Goal: Use online tool/utility: Utilize a website feature to perform a specific function

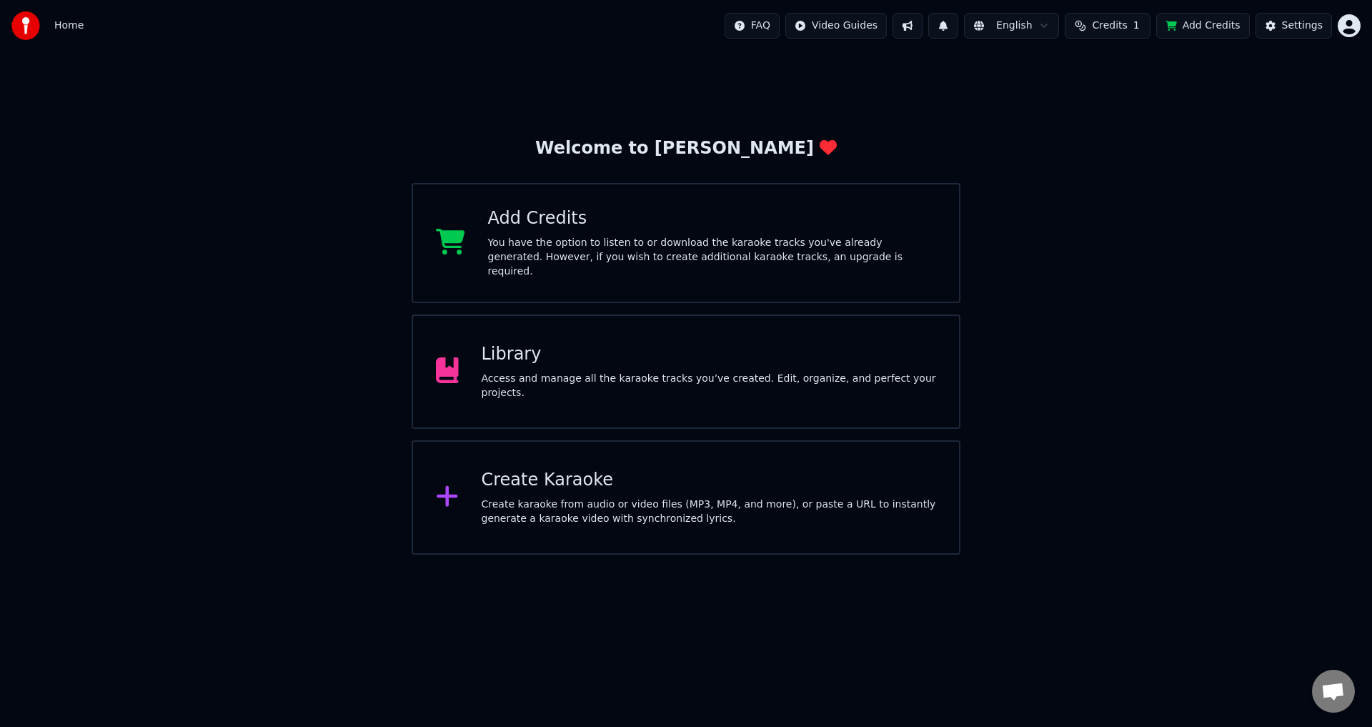
click at [736, 230] on div "Add Credits" at bounding box center [712, 218] width 449 height 23
drag, startPoint x: 1126, startPoint y: 222, endPoint x: 1166, endPoint y: 162, distance: 72.0
click at [1144, 202] on div "Welcome to Youka Add Credits You have the option to listen to or download the k…" at bounding box center [686, 302] width 1372 height 503
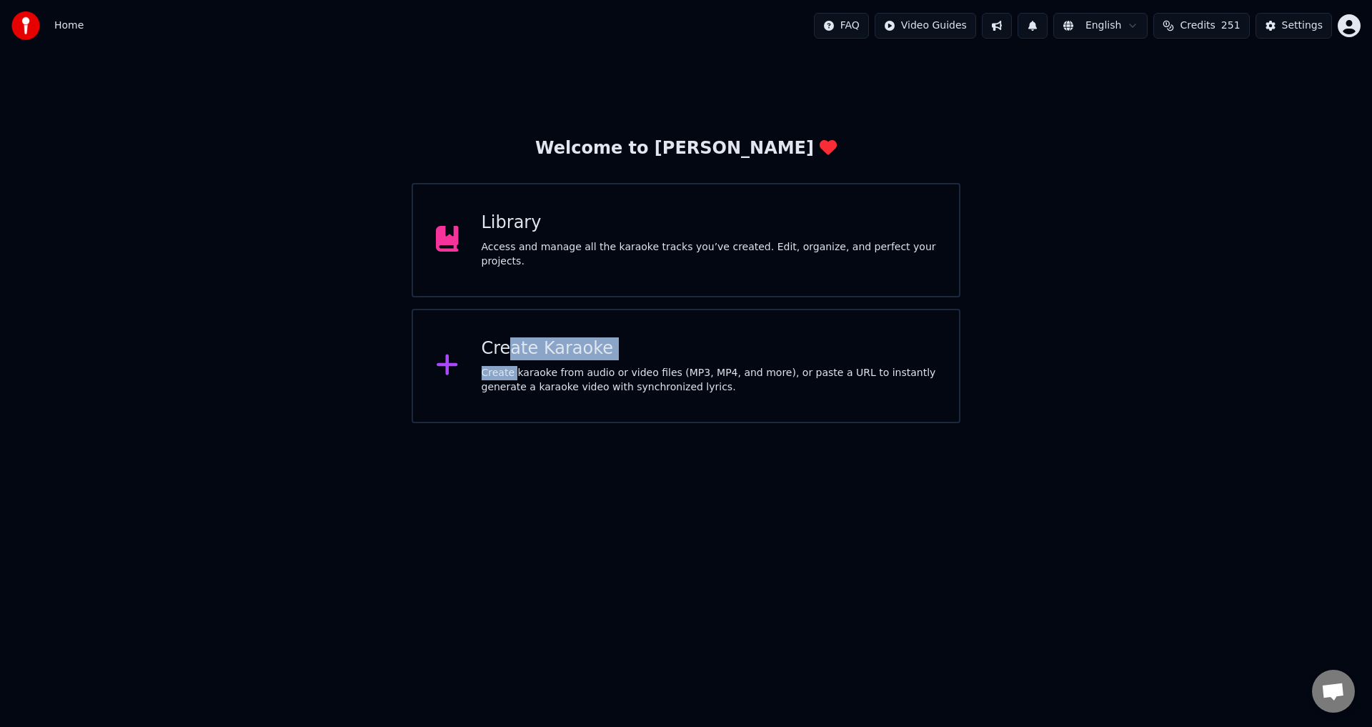
drag, startPoint x: 510, startPoint y: 362, endPoint x: 515, endPoint y: 376, distance: 14.7
click at [515, 376] on div "Create Karaoke Create karaoke from audio or video files (MP3, MP4, and more), o…" at bounding box center [709, 365] width 455 height 57
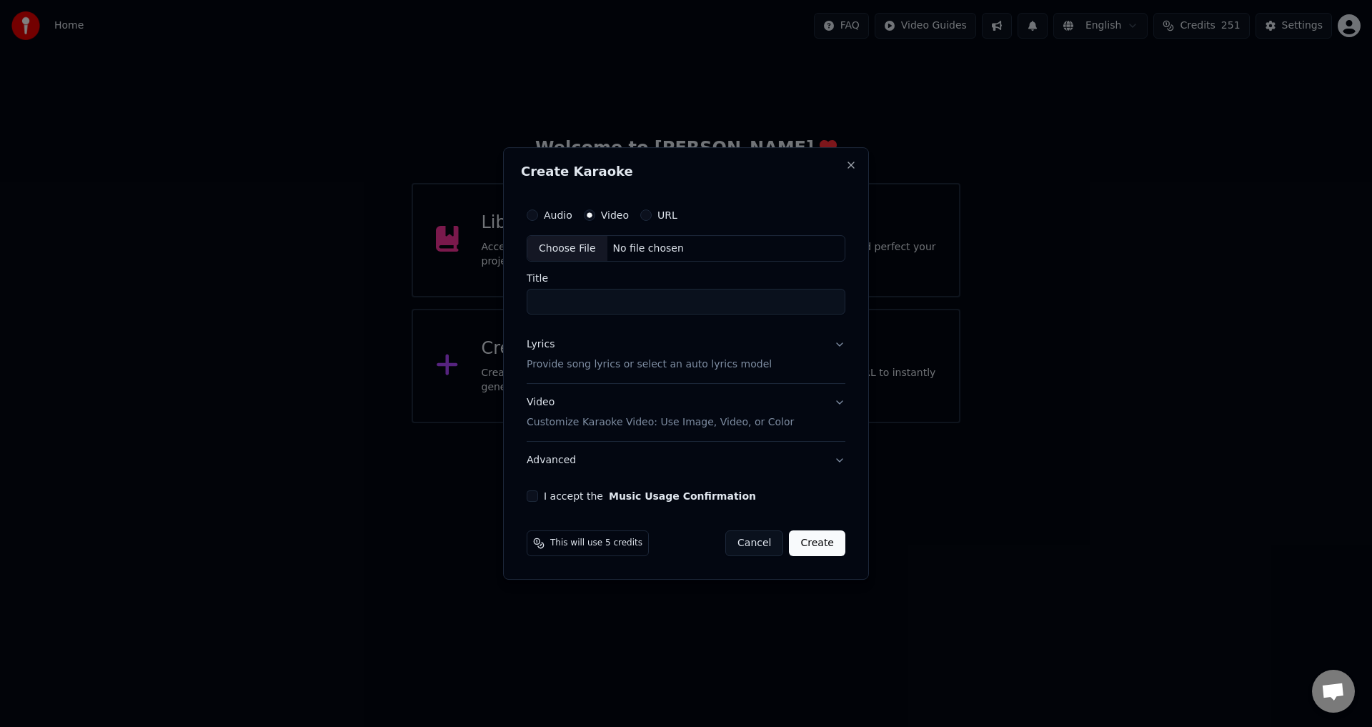
click at [535, 219] on button "Audio" at bounding box center [532, 214] width 11 height 11
click at [538, 212] on div "Audio" at bounding box center [550, 214] width 46 height 11
click at [570, 256] on div "Choose File" at bounding box center [567, 249] width 80 height 26
type input "**********"
click at [836, 347] on button "Lyrics Provide song lyrics or select an auto lyrics model" at bounding box center [686, 355] width 324 height 57
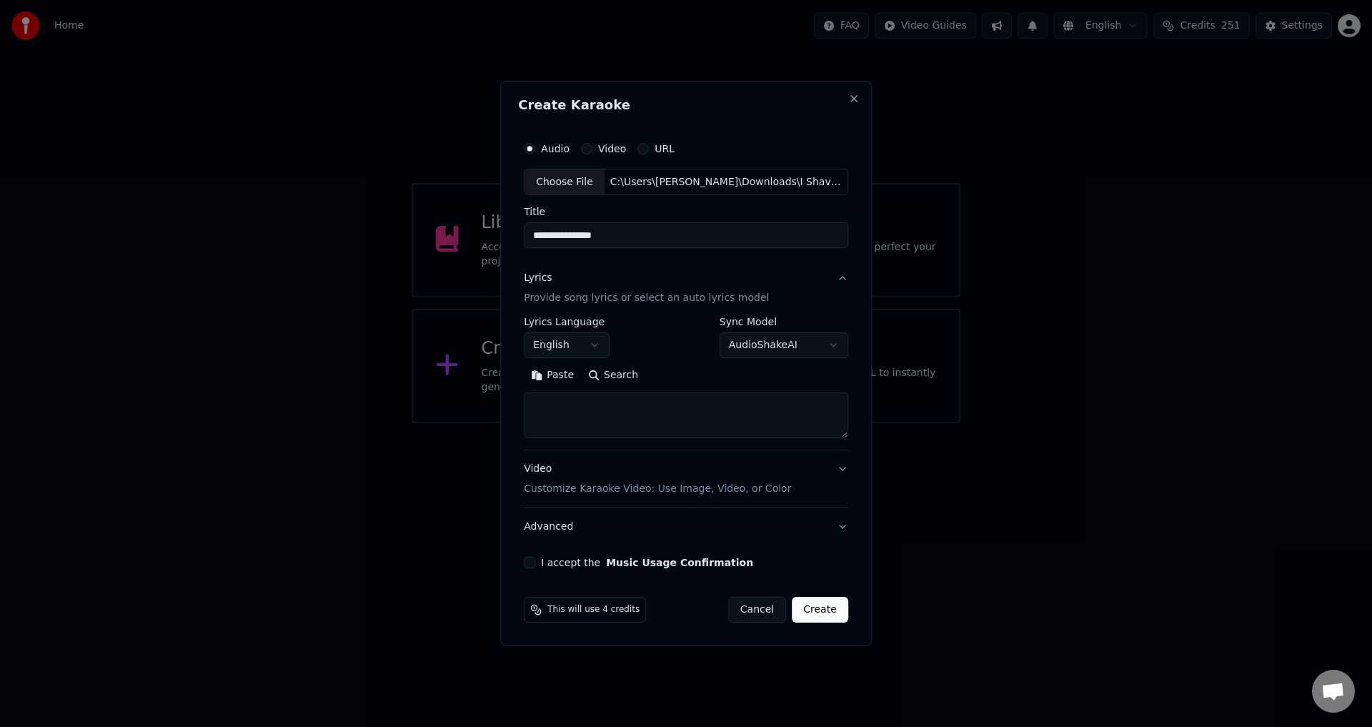
click at [740, 339] on body "**********" at bounding box center [686, 211] width 1372 height 423
click at [774, 340] on body "**********" at bounding box center [686, 211] width 1372 height 423
drag, startPoint x: 321, startPoint y: 603, endPoint x: 364, endPoint y: 603, distance: 42.9
click at [354, 600] on div at bounding box center [686, 363] width 1372 height 727
click at [558, 372] on button "Paste" at bounding box center [552, 376] width 57 height 23
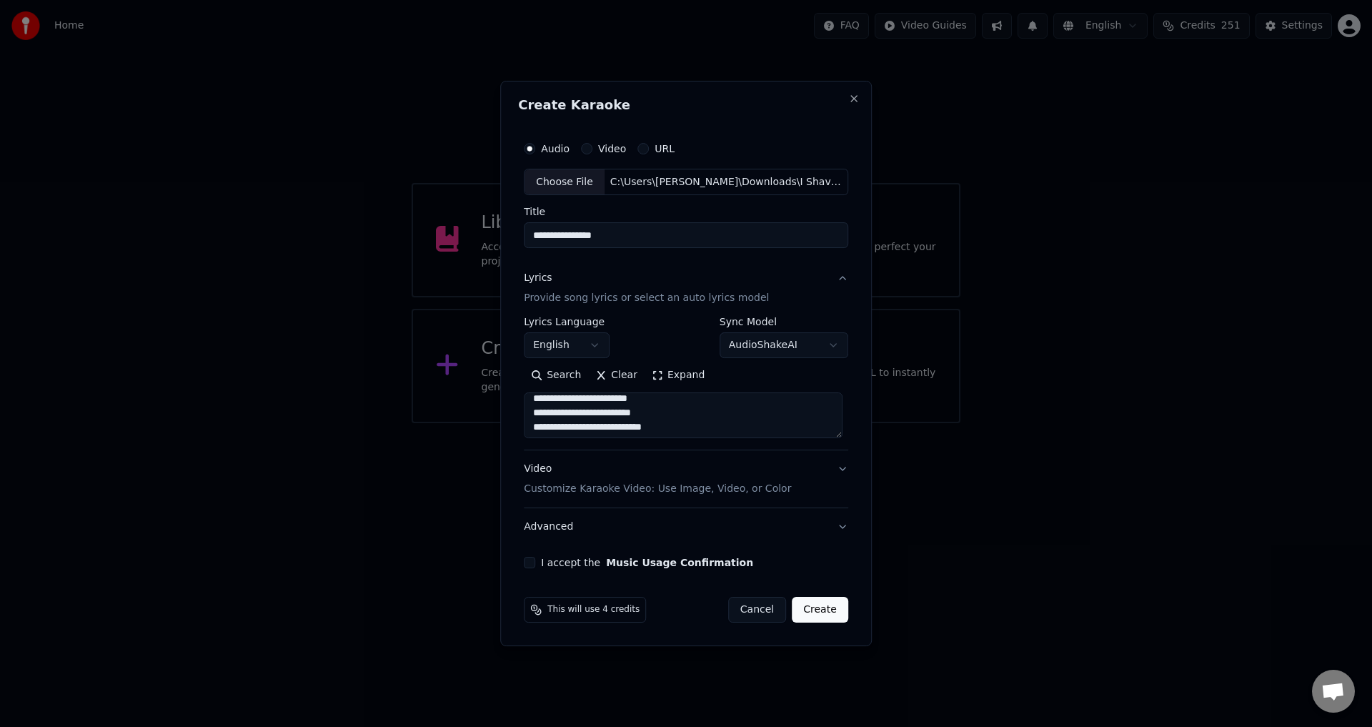
scroll to position [182, 0]
click at [681, 423] on textarea "**********" at bounding box center [683, 416] width 319 height 46
drag, startPoint x: 540, startPoint y: 434, endPoint x: 548, endPoint y: 431, distance: 8.4
drag, startPoint x: 537, startPoint y: 429, endPoint x: 545, endPoint y: 435, distance: 9.7
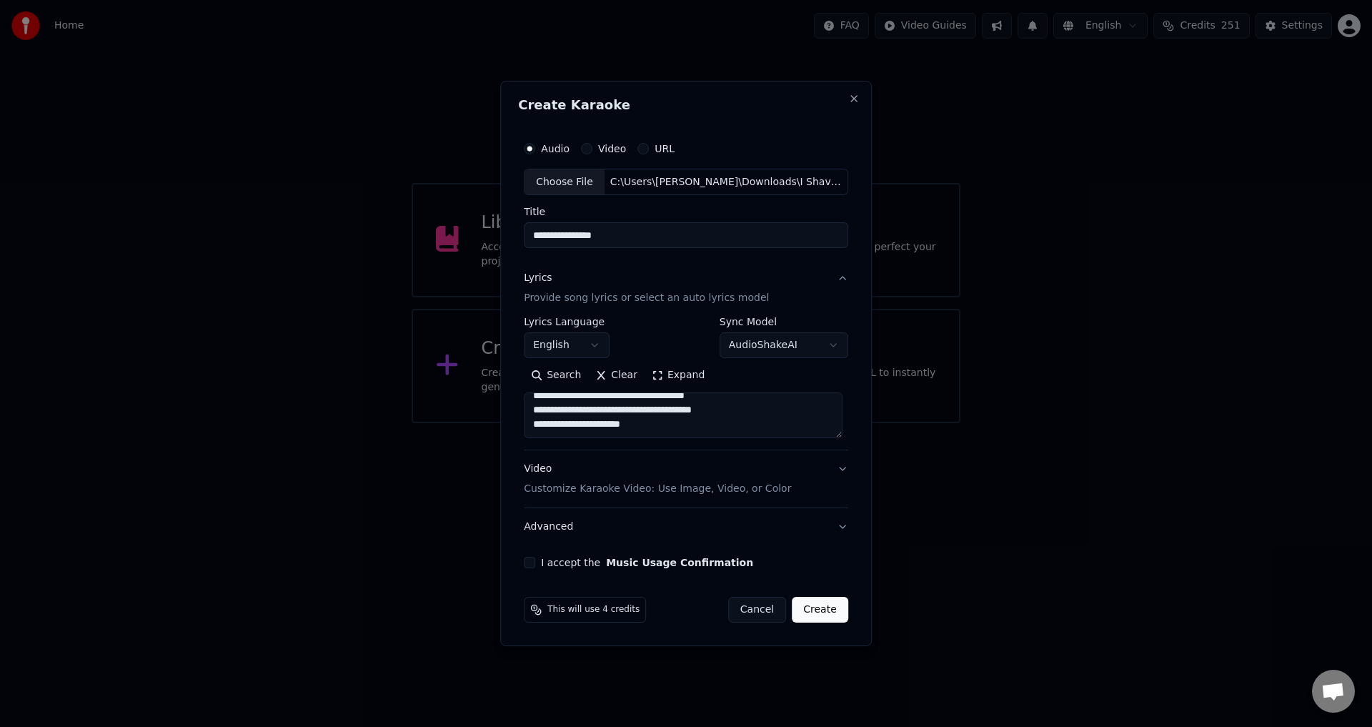
paste textarea "**********"
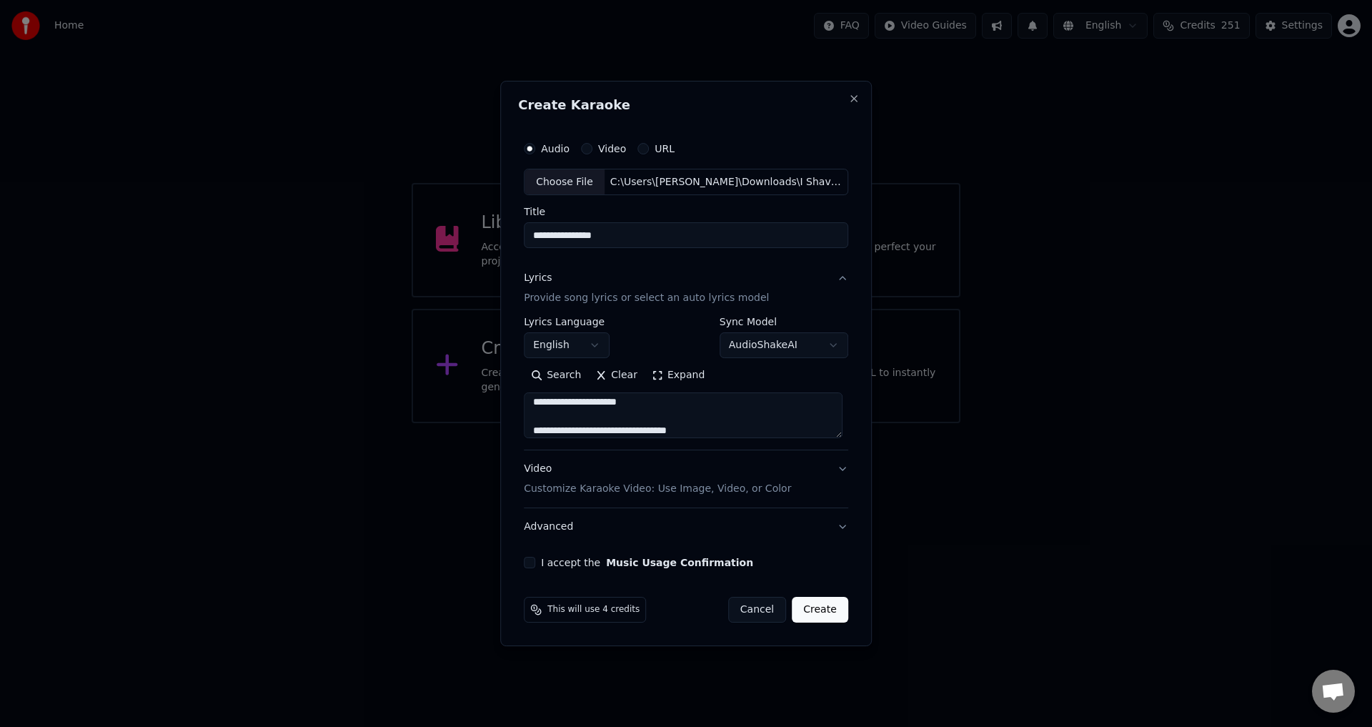
scroll to position [876, 0]
type textarea "**********"
click at [837, 465] on button "Video Customize Karaoke Video: Use Image, Video, or Color" at bounding box center [686, 479] width 324 height 57
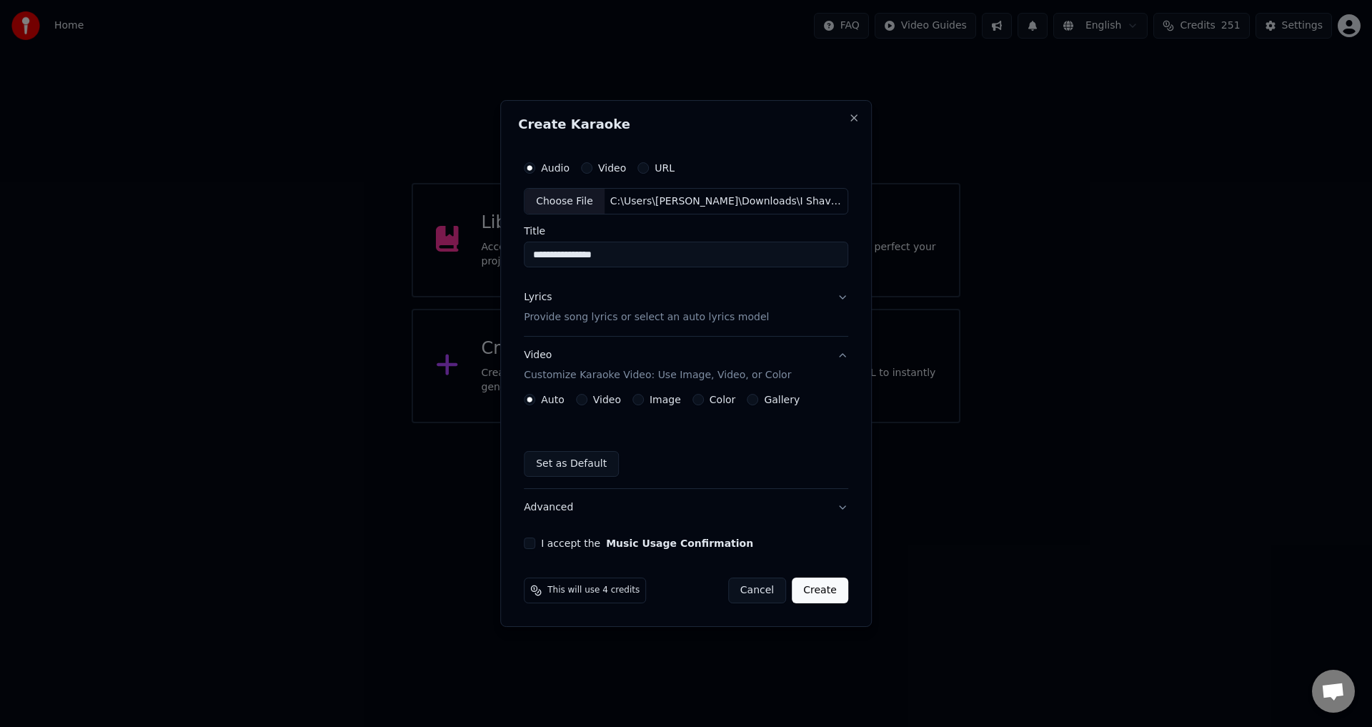
click at [642, 396] on button "Image" at bounding box center [638, 399] width 11 height 11
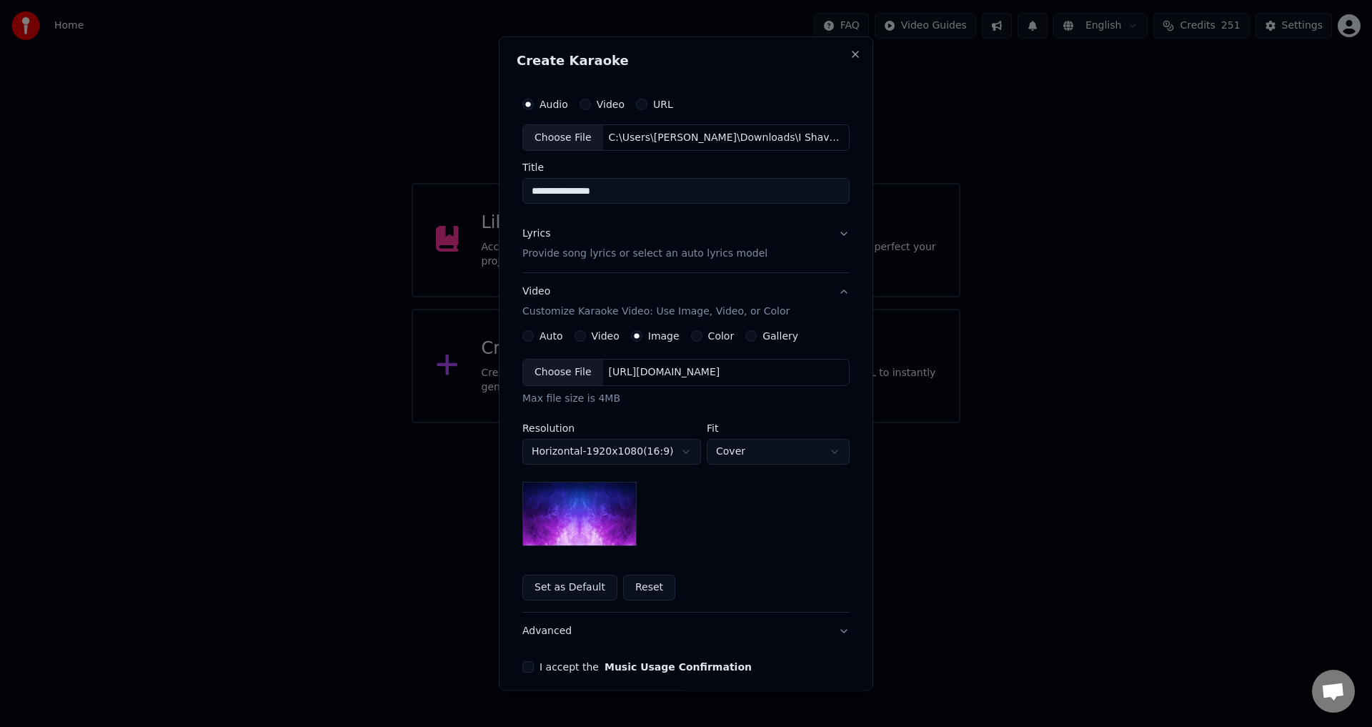
click at [565, 361] on div "Choose File" at bounding box center [563, 373] width 80 height 26
click at [750, 423] on body "**********" at bounding box center [686, 211] width 1372 height 423
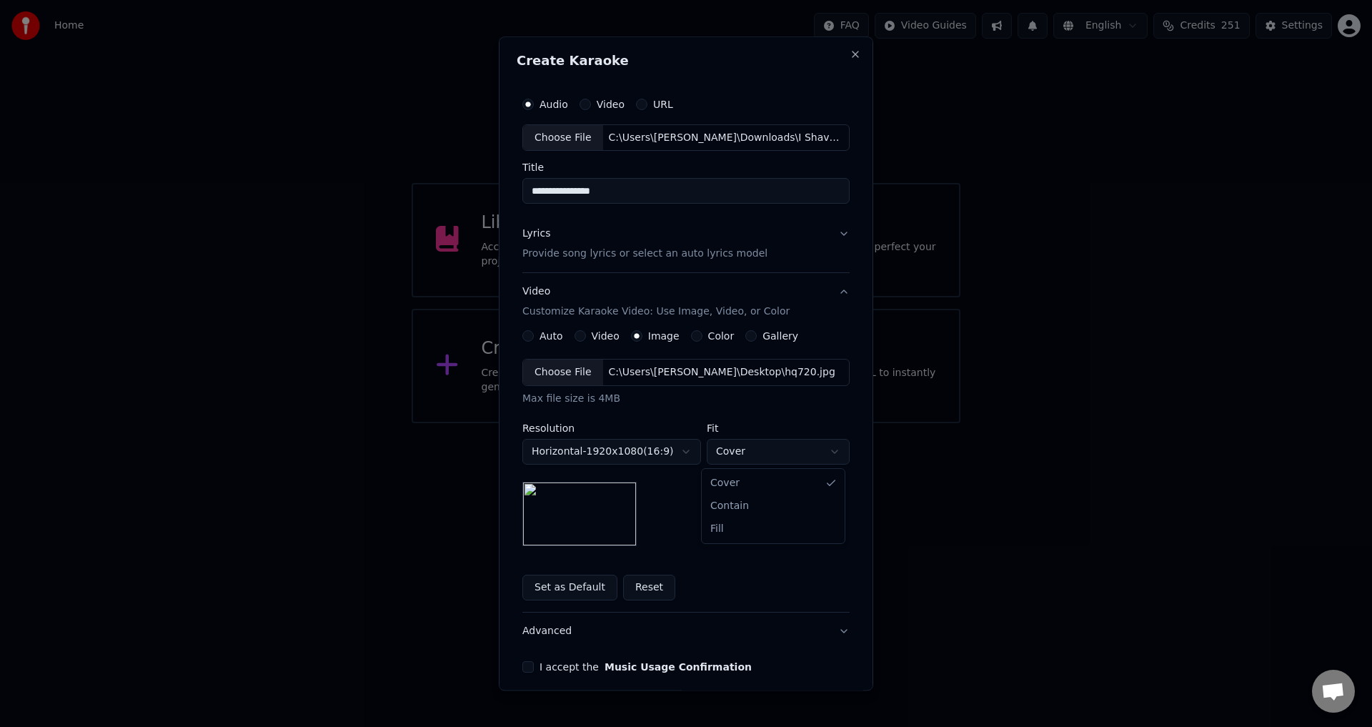
select select "****"
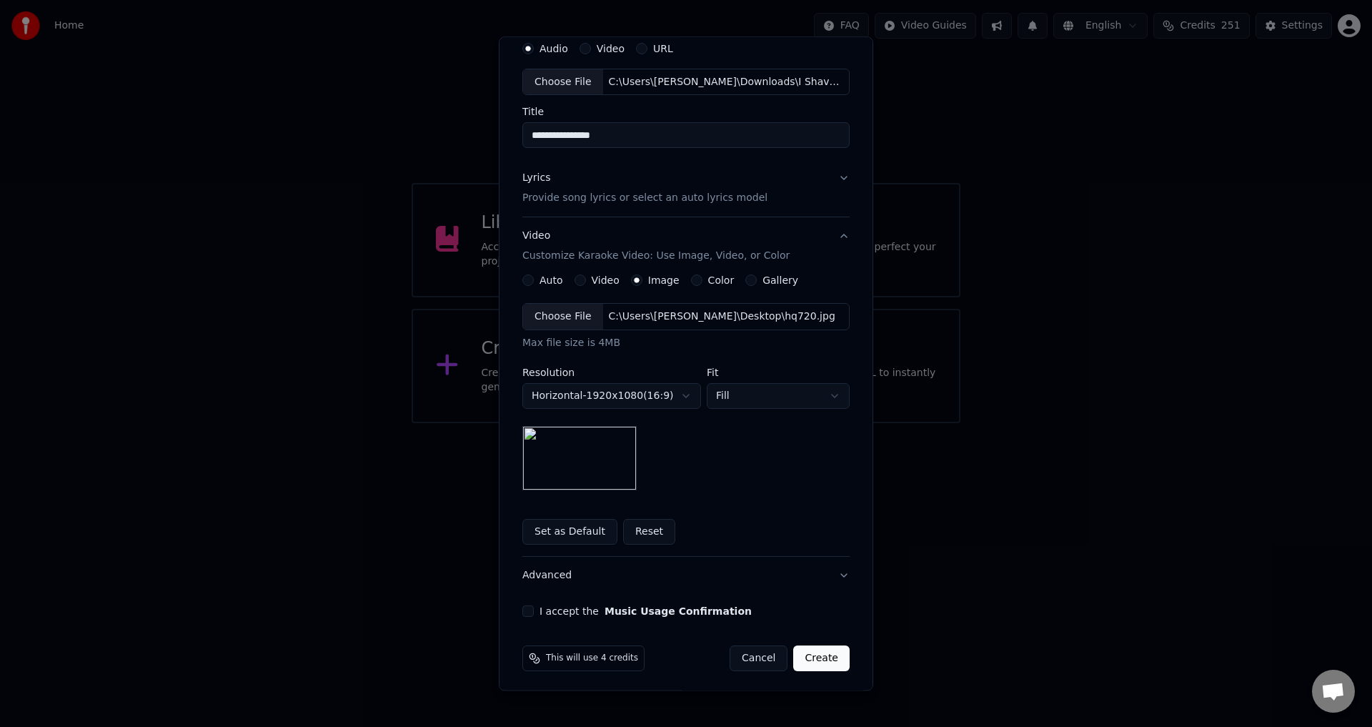
scroll to position [60, 0]
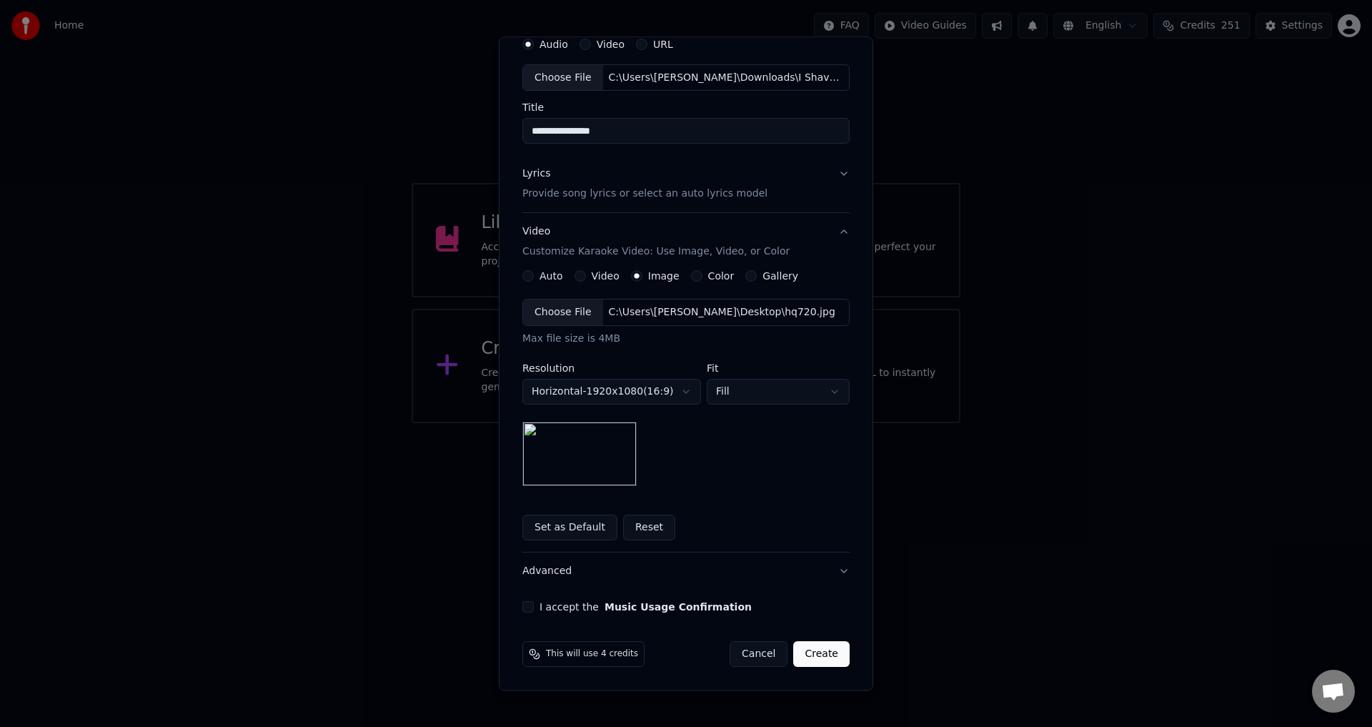
click at [527, 603] on button "I accept the Music Usage Confirmation" at bounding box center [527, 607] width 11 height 11
click at [828, 648] on button "Create" at bounding box center [821, 655] width 56 height 26
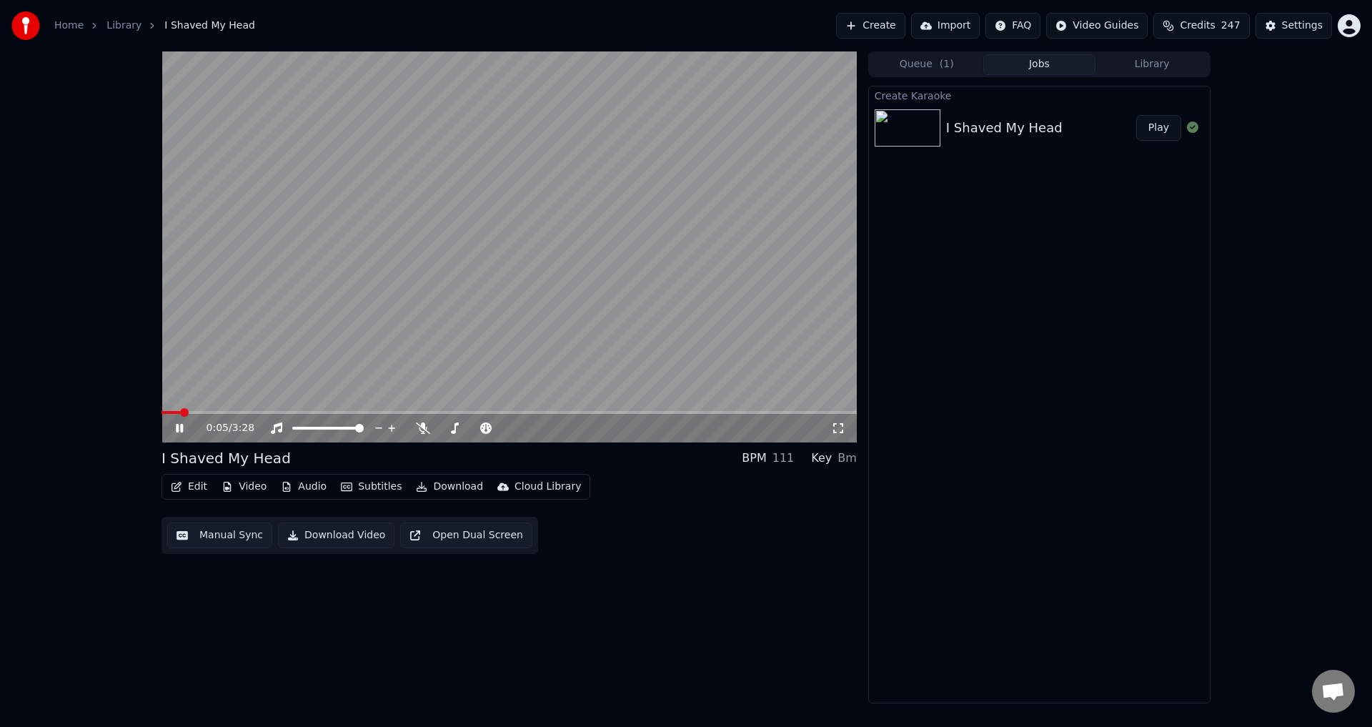
drag, startPoint x: 427, startPoint y: 293, endPoint x: 425, endPoint y: 277, distance: 16.0
click at [425, 277] on video at bounding box center [509, 246] width 695 height 391
click at [327, 430] on div at bounding box center [341, 428] width 115 height 14
click at [335, 426] on div at bounding box center [341, 428] width 115 height 14
click at [330, 425] on div at bounding box center [341, 428] width 115 height 14
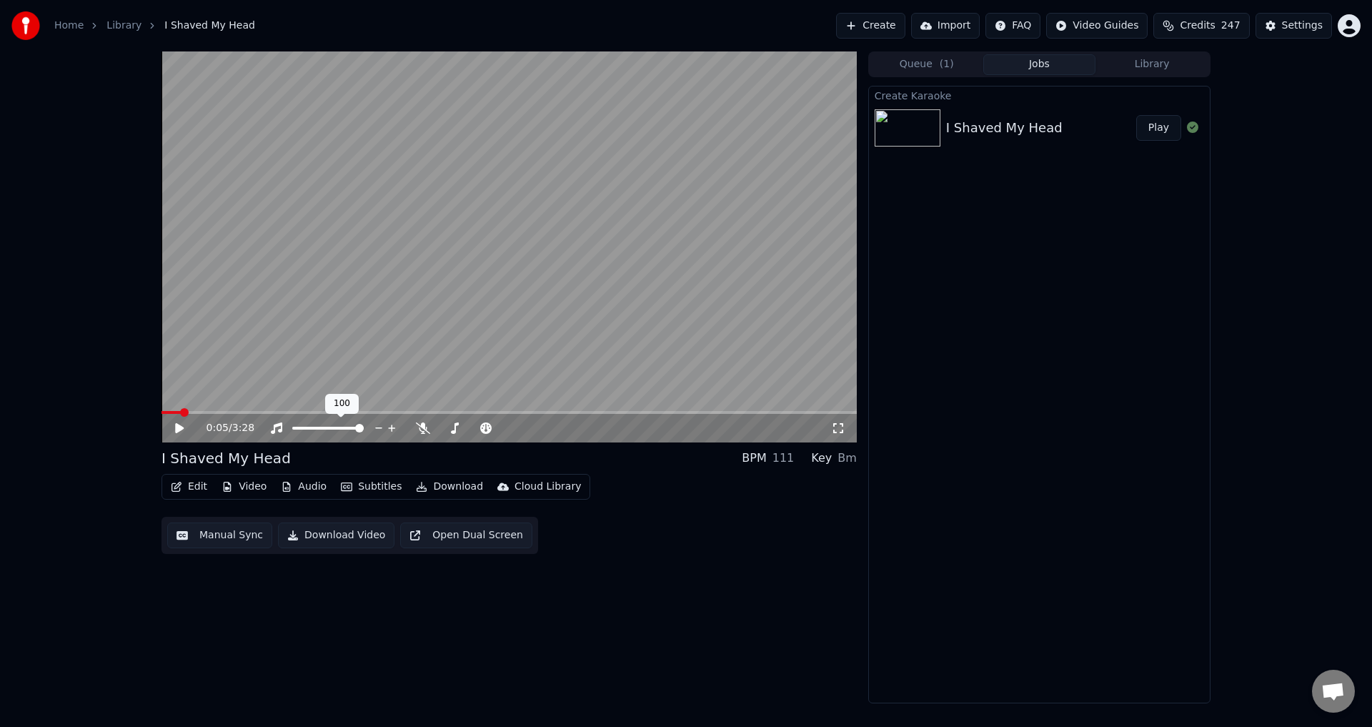
click at [325, 432] on div at bounding box center [341, 428] width 115 height 14
click at [324, 430] on span at bounding box center [307, 428] width 31 height 3
click at [184, 419] on div "0:05 / 3:28" at bounding box center [509, 428] width 695 height 29
click at [455, 425] on div at bounding box center [487, 428] width 115 height 14
click at [460, 427] on span at bounding box center [474, 428] width 71 height 3
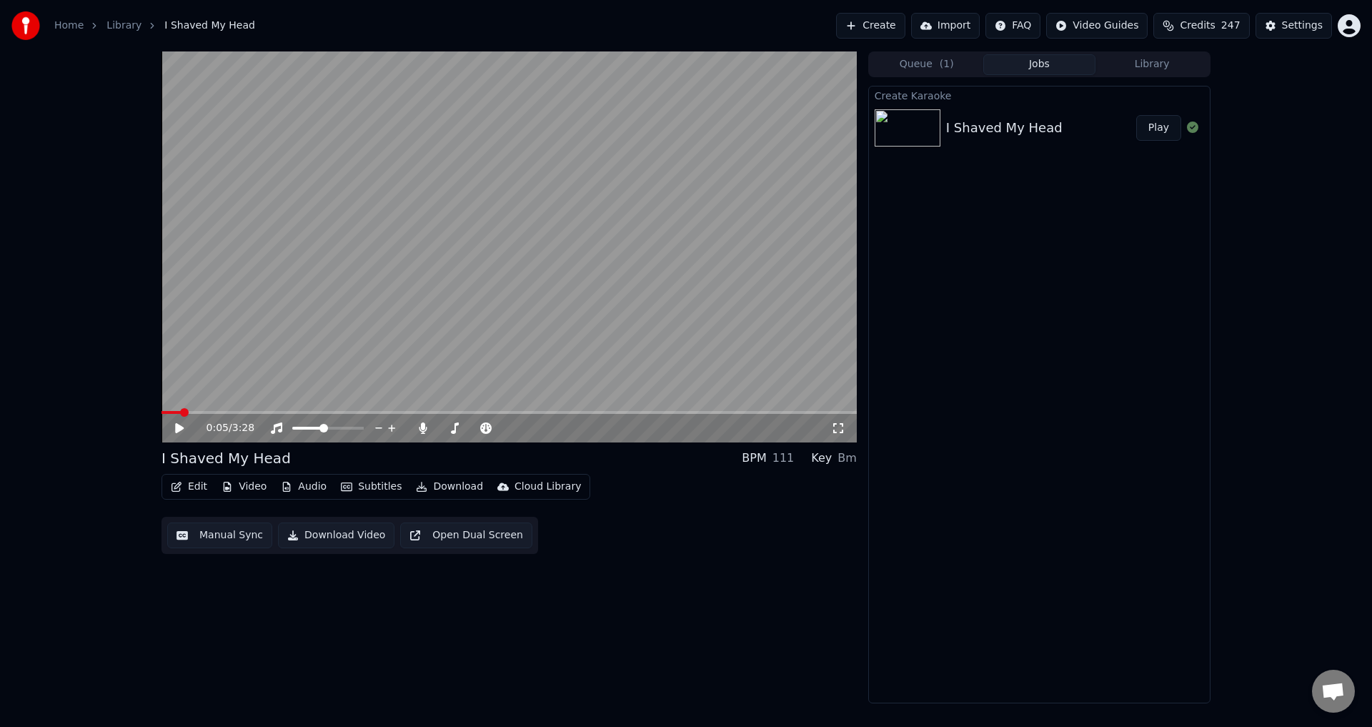
click at [181, 425] on icon at bounding box center [190, 427] width 34 height 11
click at [90, 667] on div "1:59 / 3:28 I Shaved My Head BPM 111 Key Bm Edit Video Audio Subtitles Download…" at bounding box center [686, 377] width 1372 height 652
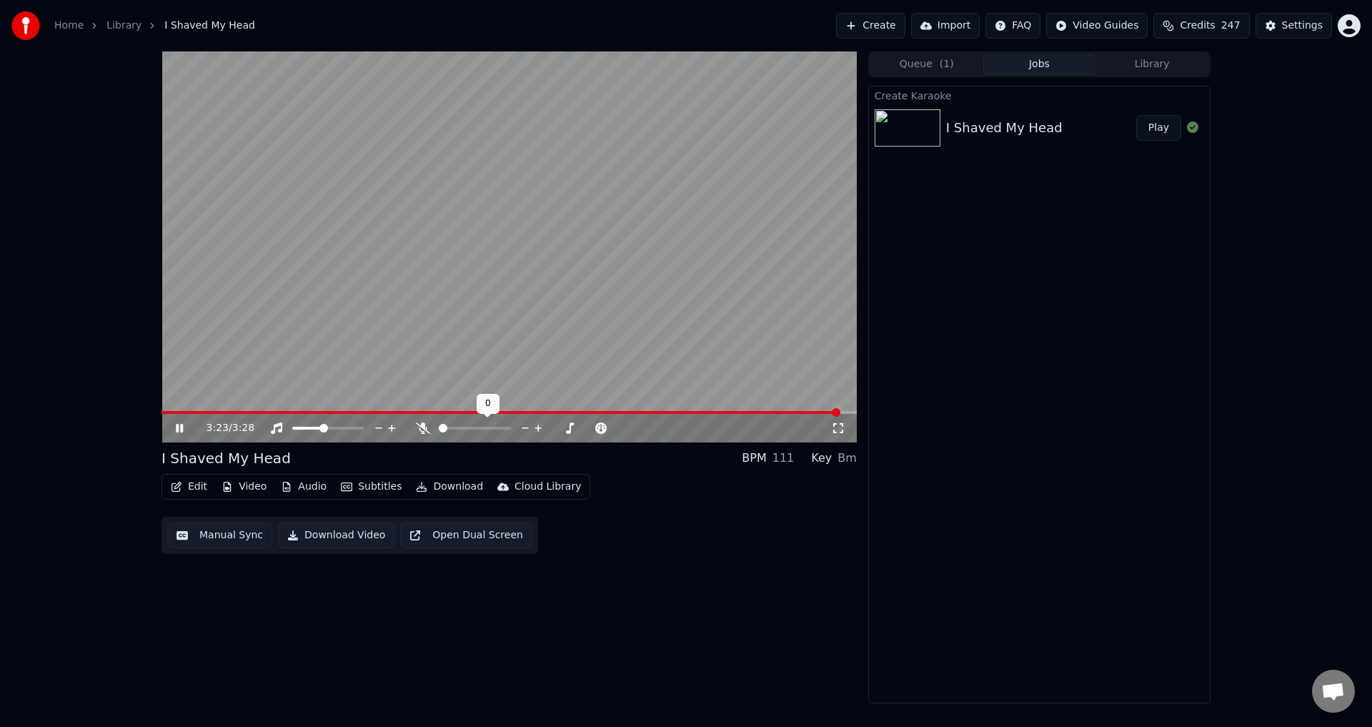
click at [439, 427] on span at bounding box center [439, 428] width 0 height 3
click at [364, 424] on span at bounding box center [359, 428] width 9 height 9
drag, startPoint x: 354, startPoint y: 526, endPoint x: 352, endPoint y: 539, distance: 12.9
click at [354, 526] on button "Download Video" at bounding box center [336, 535] width 117 height 26
